Goal: Transaction & Acquisition: Purchase product/service

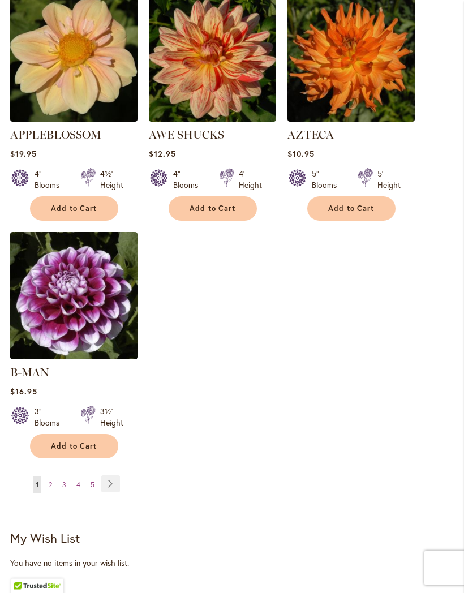
scroll to position [1434, 0]
click at [114, 481] on link "Page Next" at bounding box center [110, 483] width 19 height 17
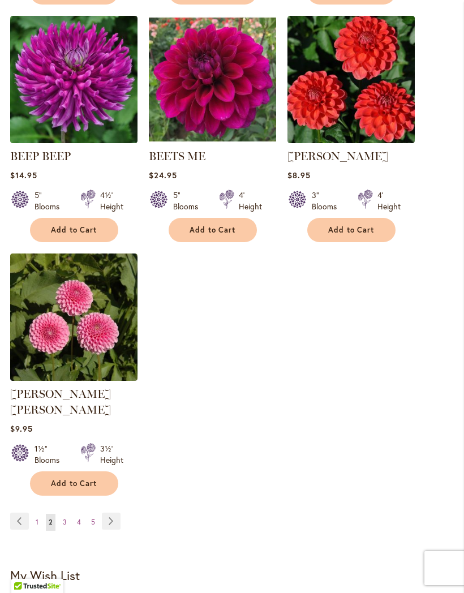
scroll to position [1398, 0]
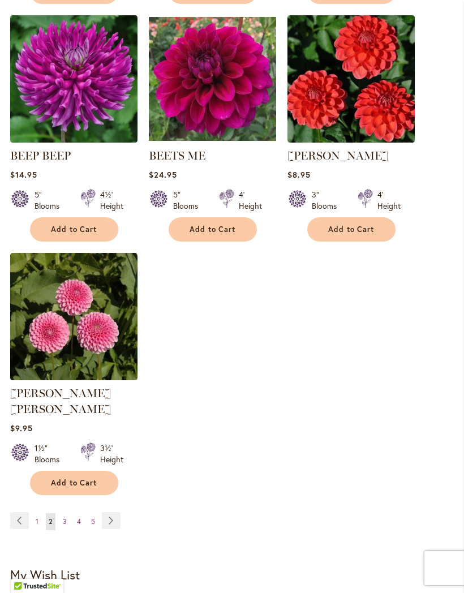
click at [117, 519] on link "Page Next" at bounding box center [111, 520] width 19 height 17
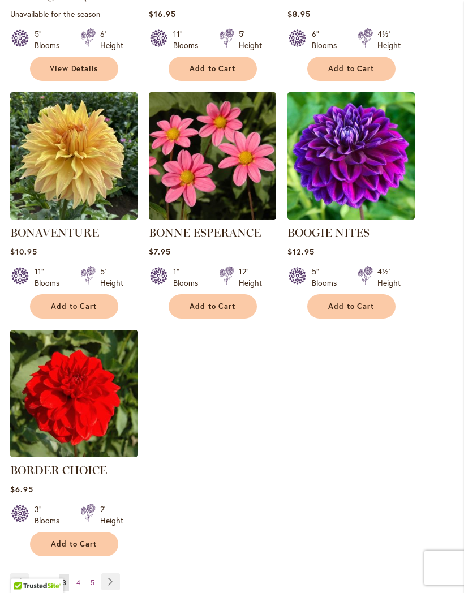
scroll to position [1321, 0]
click at [113, 590] on link "Page Next" at bounding box center [110, 581] width 19 height 17
click at [117, 573] on link "Page Next" at bounding box center [110, 581] width 19 height 17
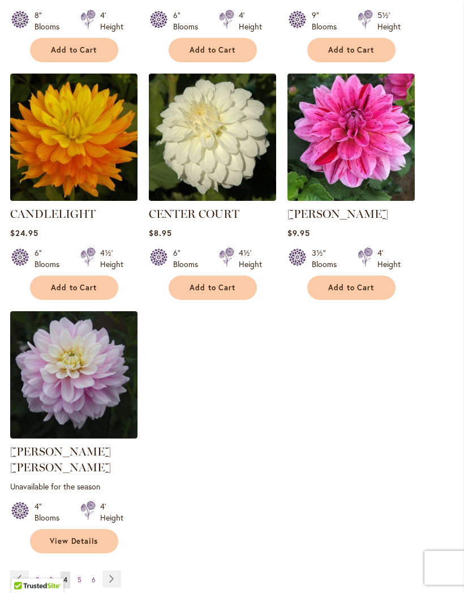
scroll to position [1355, 0]
click at [118, 578] on link "Page Next" at bounding box center [111, 578] width 19 height 17
click at [119, 570] on link "Page Next" at bounding box center [111, 578] width 19 height 17
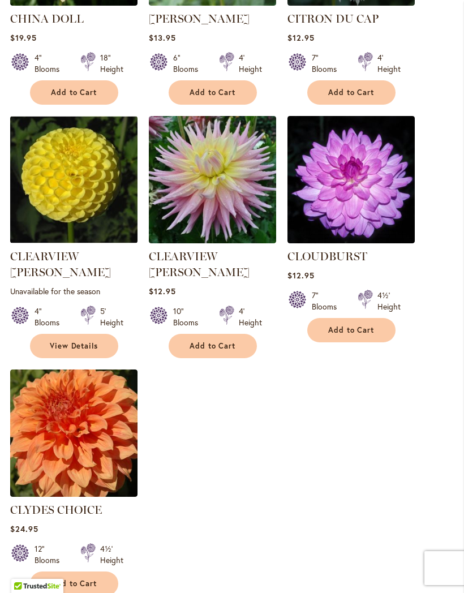
scroll to position [1314, 0]
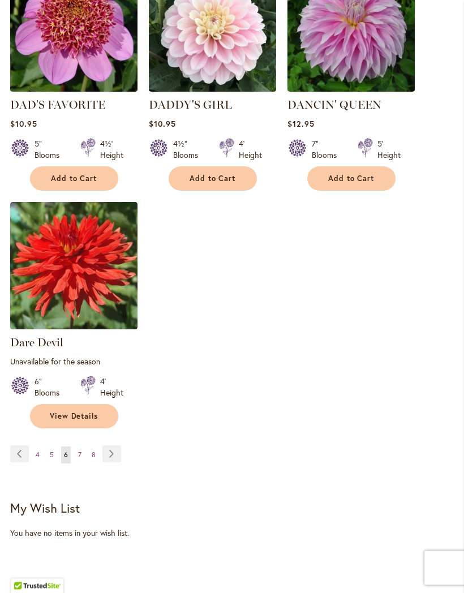
scroll to position [1491, 0]
click at [118, 455] on link "Page Next" at bounding box center [111, 453] width 19 height 17
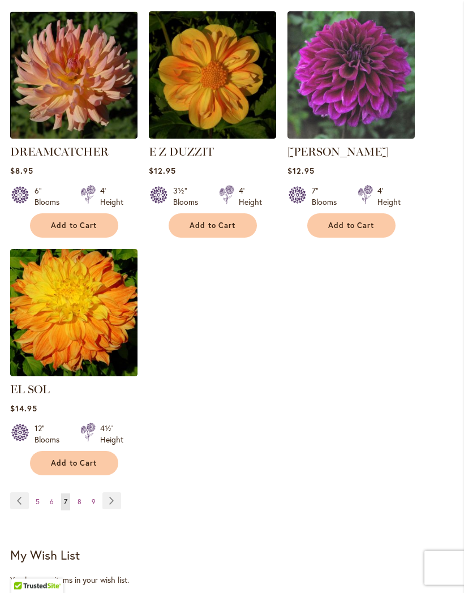
scroll to position [1418, 0]
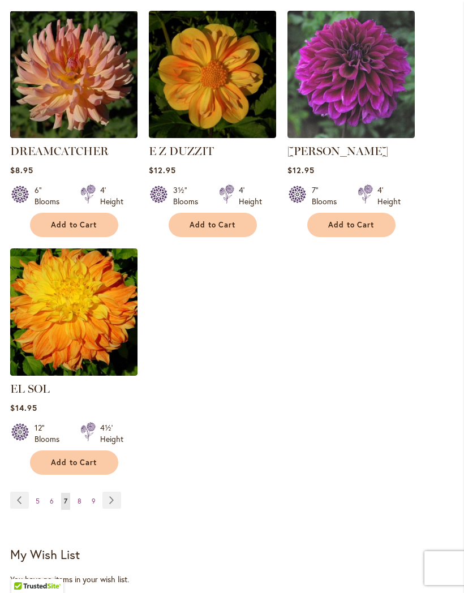
click at [117, 498] on link "Page Next" at bounding box center [111, 500] width 19 height 17
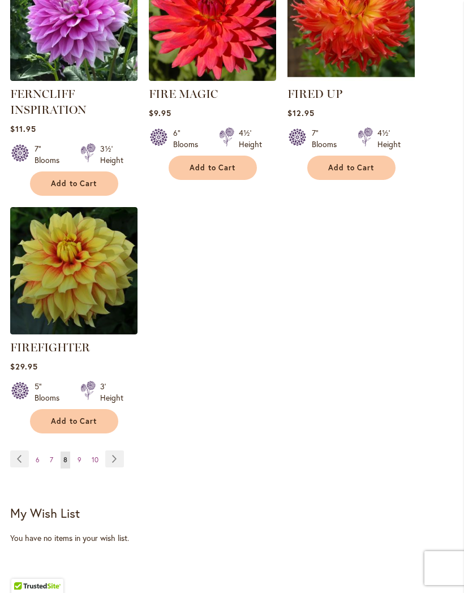
scroll to position [1503, 0]
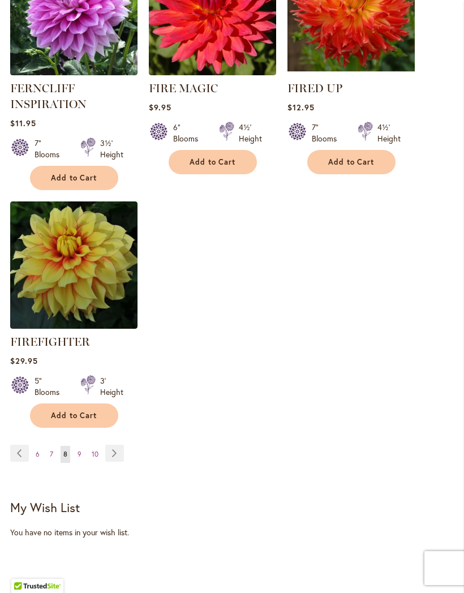
click at [121, 462] on link "Page Next" at bounding box center [114, 453] width 19 height 17
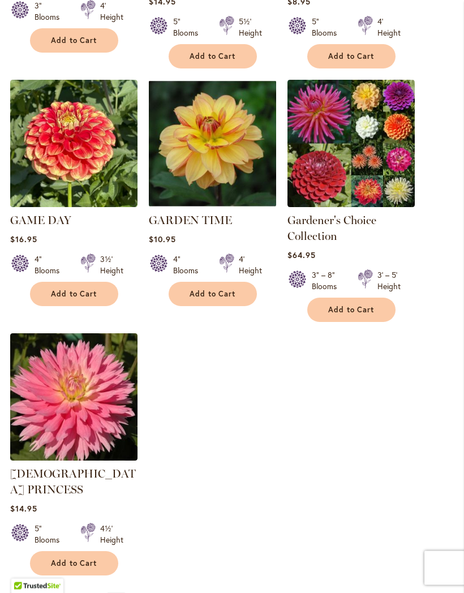
scroll to position [1381, 0]
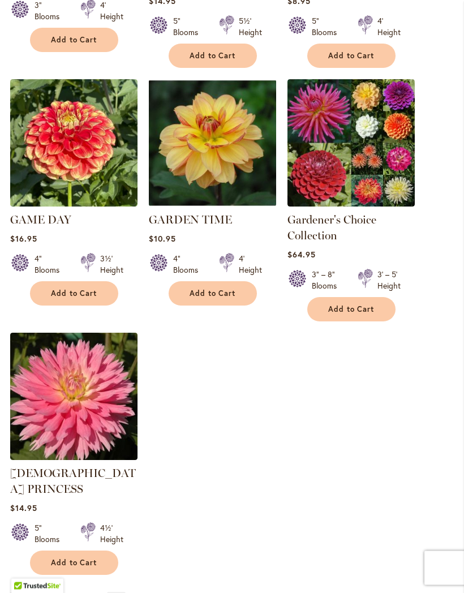
click at [122, 592] on link "Page Next" at bounding box center [116, 600] width 19 height 17
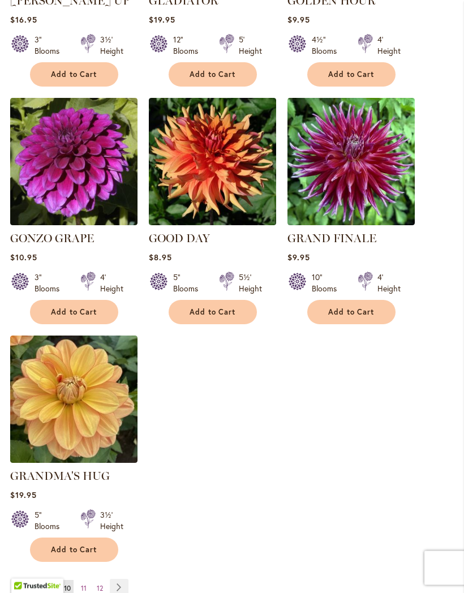
scroll to position [1333, 0]
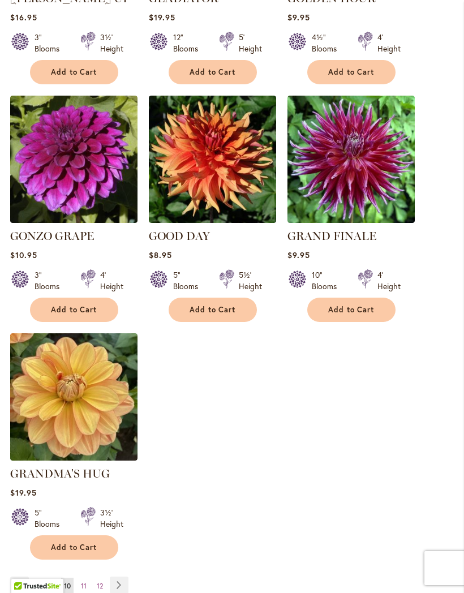
click at [124, 586] on link "Page Next" at bounding box center [119, 585] width 19 height 17
click at [124, 577] on link "Page Next" at bounding box center [119, 585] width 19 height 17
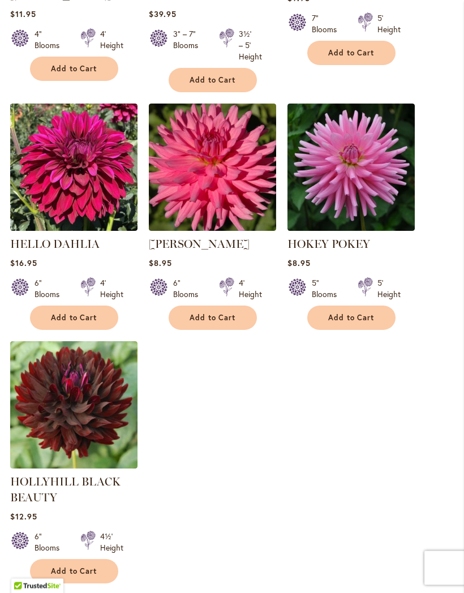
scroll to position [1352, 0]
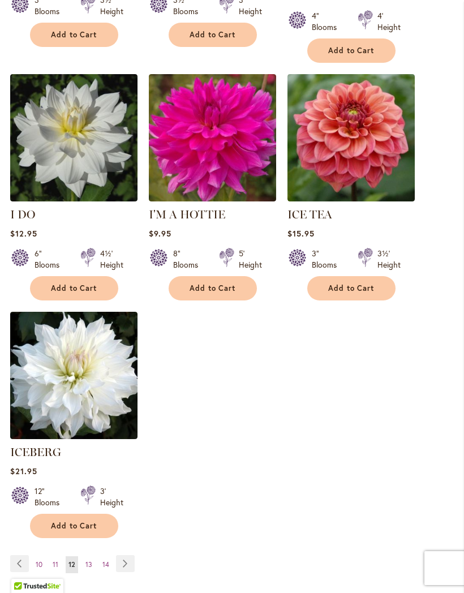
scroll to position [1356, 0]
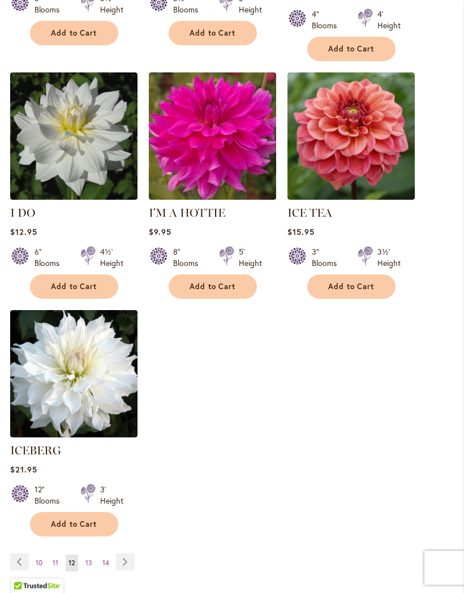
click at [127, 560] on link "Page Next" at bounding box center [125, 562] width 19 height 17
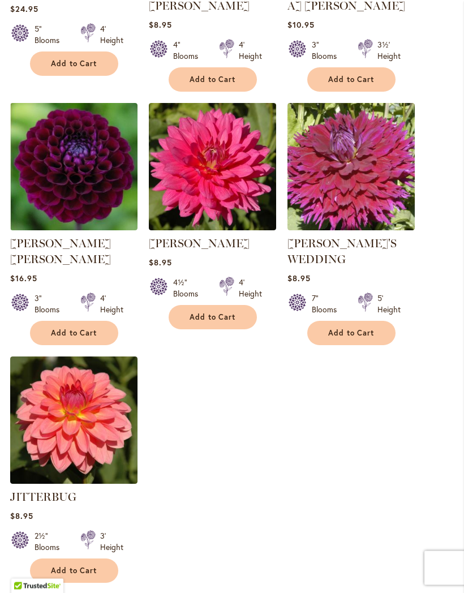
scroll to position [1341, 0]
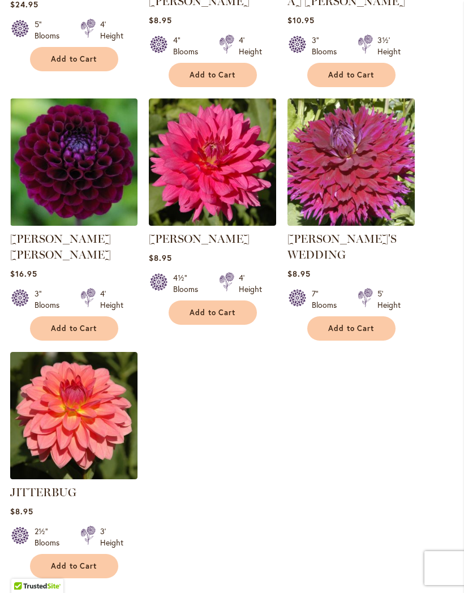
click at [130, 592] on link "Page Next" at bounding box center [124, 603] width 19 height 17
click at [132, 592] on link "Page Next" at bounding box center [124, 603] width 19 height 17
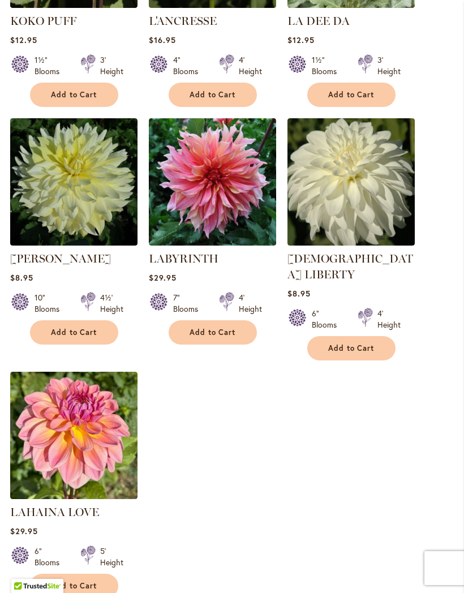
scroll to position [1295, 0]
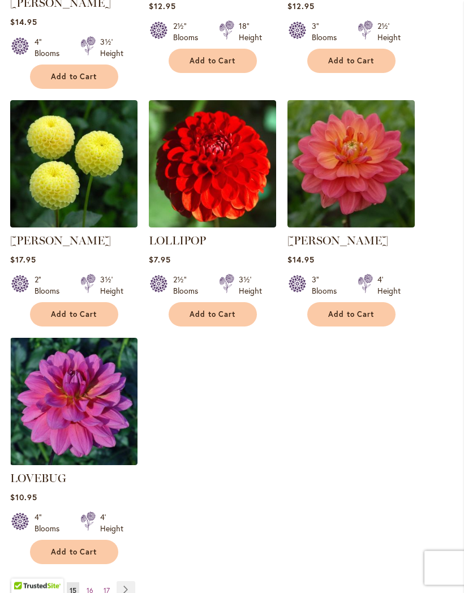
scroll to position [1344, 0]
click at [126, 581] on link "Page Next" at bounding box center [126, 589] width 19 height 17
click at [134, 581] on link "Page Next" at bounding box center [126, 589] width 19 height 17
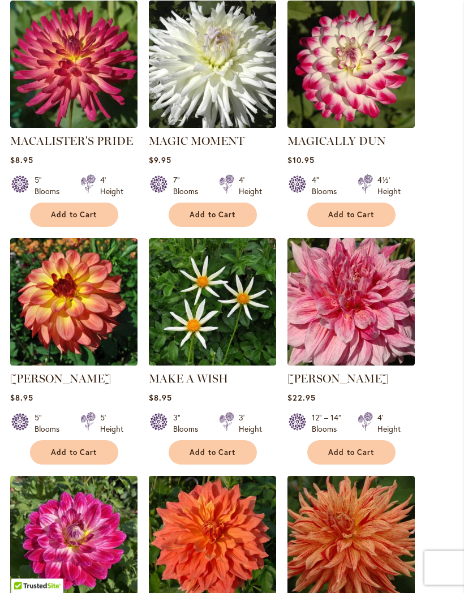
scroll to position [716, 0]
